Goal: Transaction & Acquisition: Purchase product/service

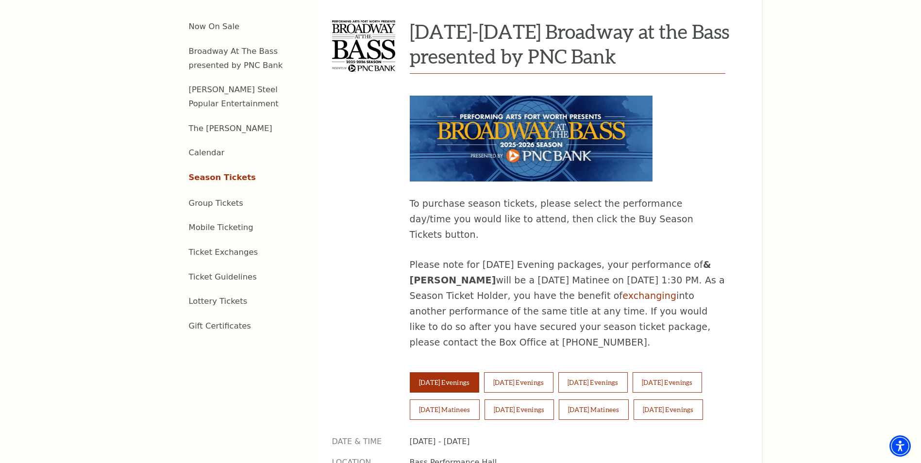
scroll to position [437, 0]
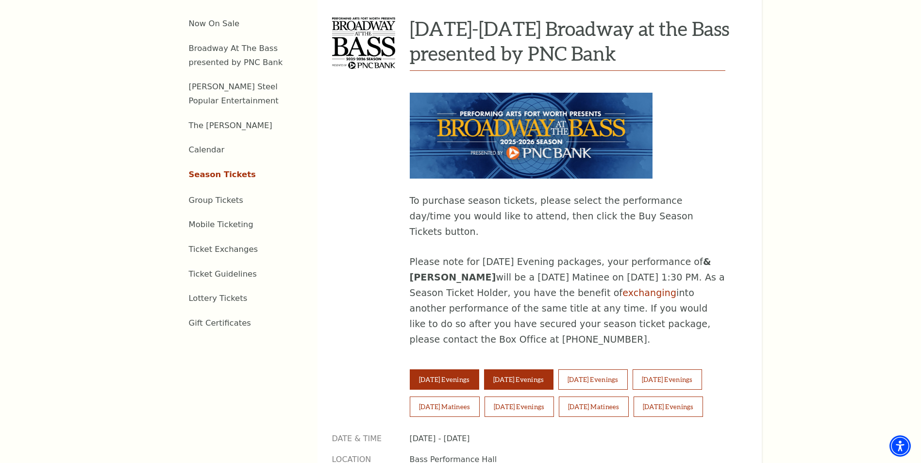
click at [540, 370] on button "[DATE] Evenings" at bounding box center [518, 380] width 69 height 20
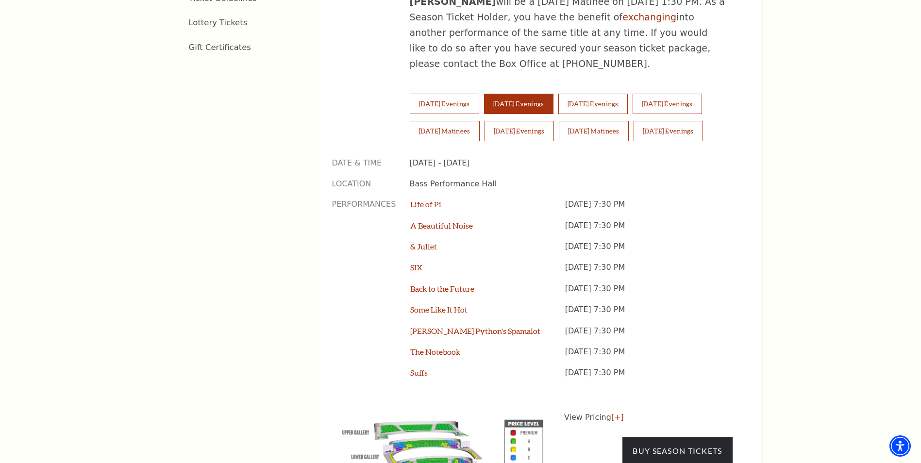
scroll to position [728, 0]
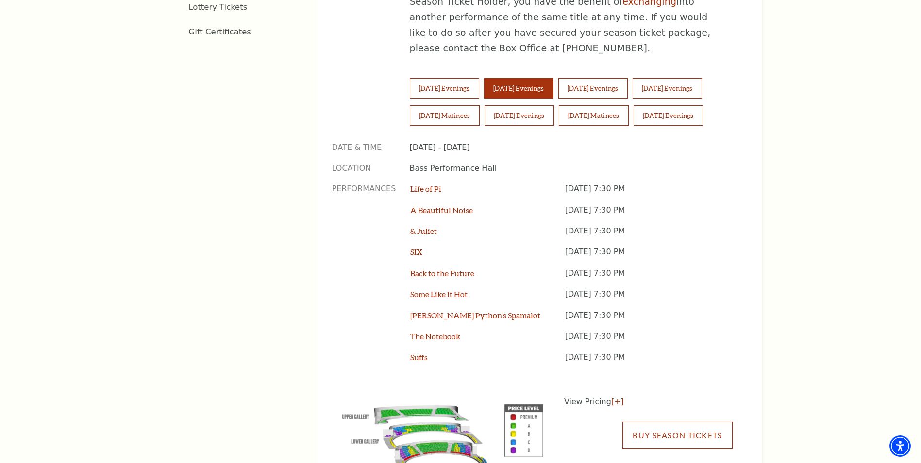
click at [691, 422] on link "Buy Season Tickets" at bounding box center [678, 435] width 110 height 27
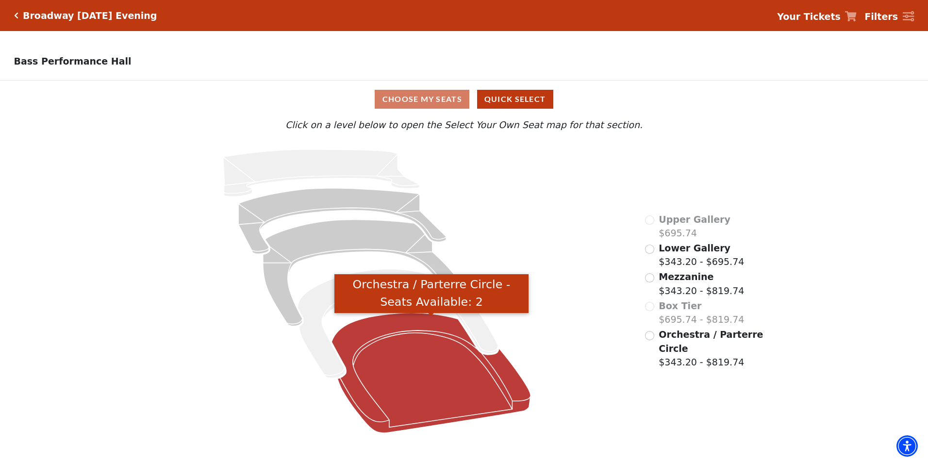
click at [456, 352] on icon "Orchestra / Parterre Circle - Seats Available: 2" at bounding box center [431, 373] width 199 height 120
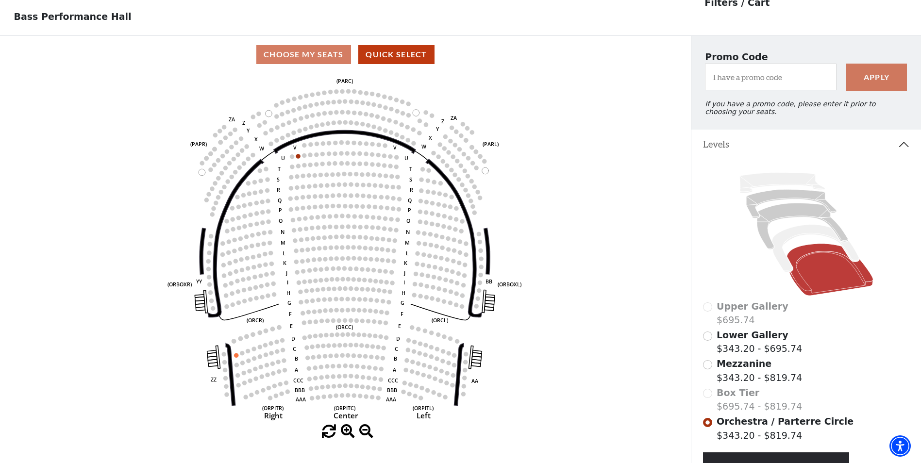
scroll to position [45, 0]
click at [731, 411] on label "Box Tier $695.74 - $819.74" at bounding box center [759, 400] width 85 height 28
click at [738, 369] on span "Mezzanine" at bounding box center [744, 363] width 55 height 11
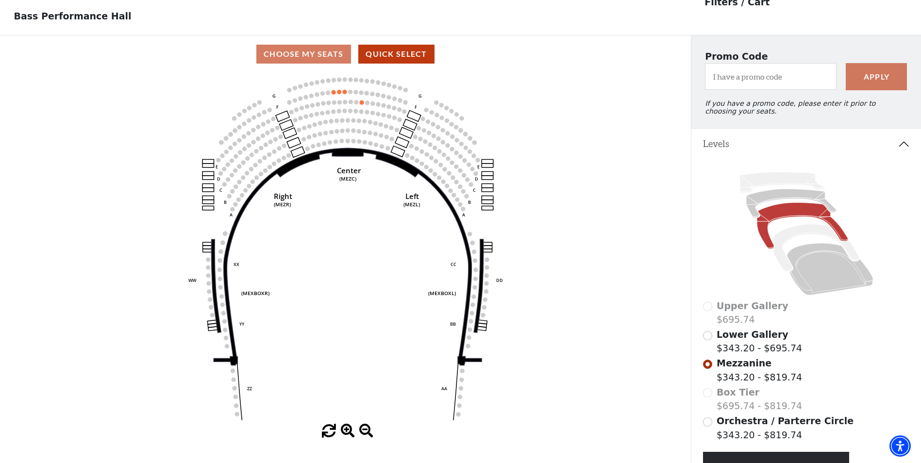
click at [738, 340] on span "Lower Gallery" at bounding box center [753, 334] width 72 height 11
